Goal: Task Accomplishment & Management: Manage account settings

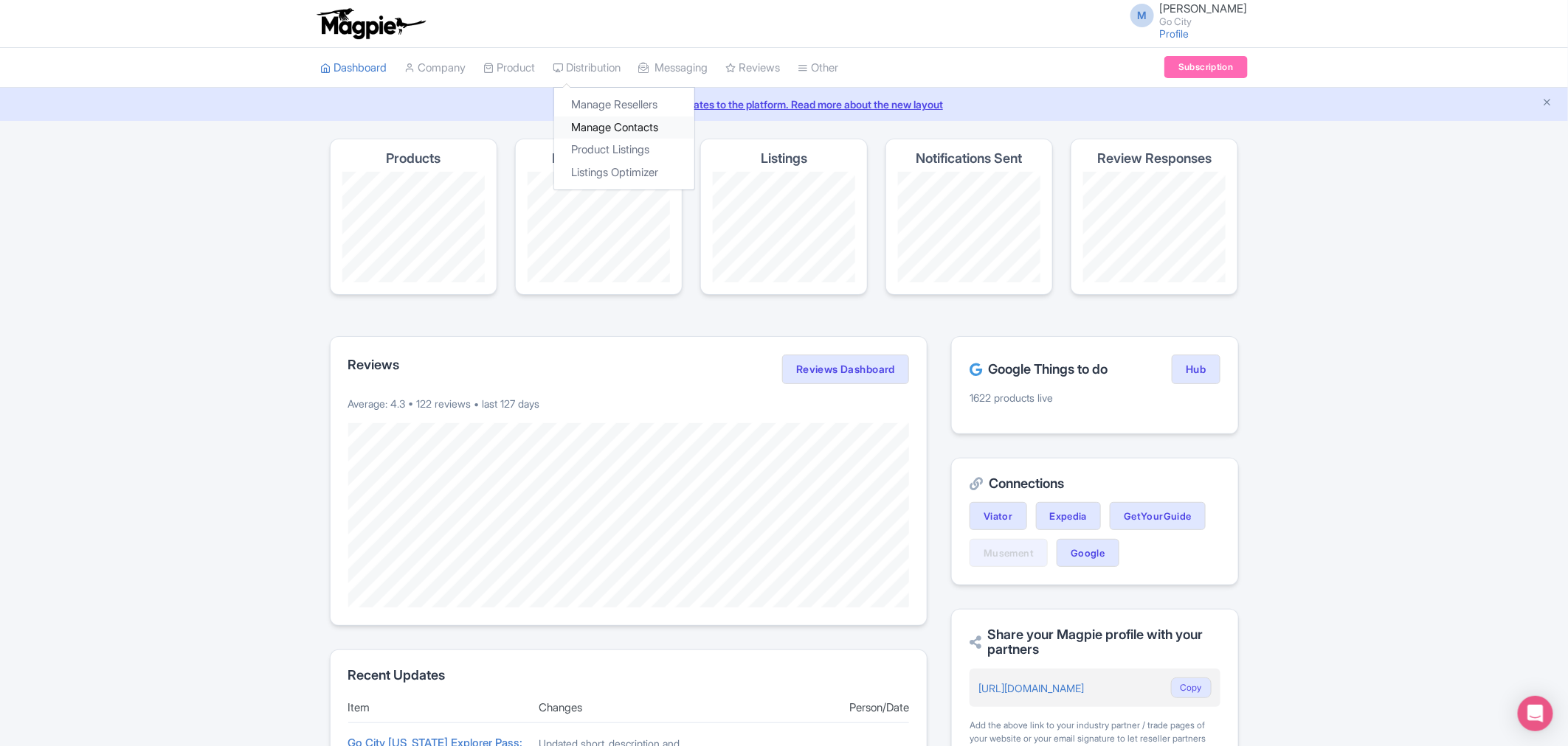
click at [603, 128] on link "Manage Contacts" at bounding box center [625, 128] width 140 height 22
click at [618, 153] on link "Product Listings" at bounding box center [625, 149] width 140 height 22
click at [527, 101] on link "My Products" at bounding box center [555, 104] width 140 height 22
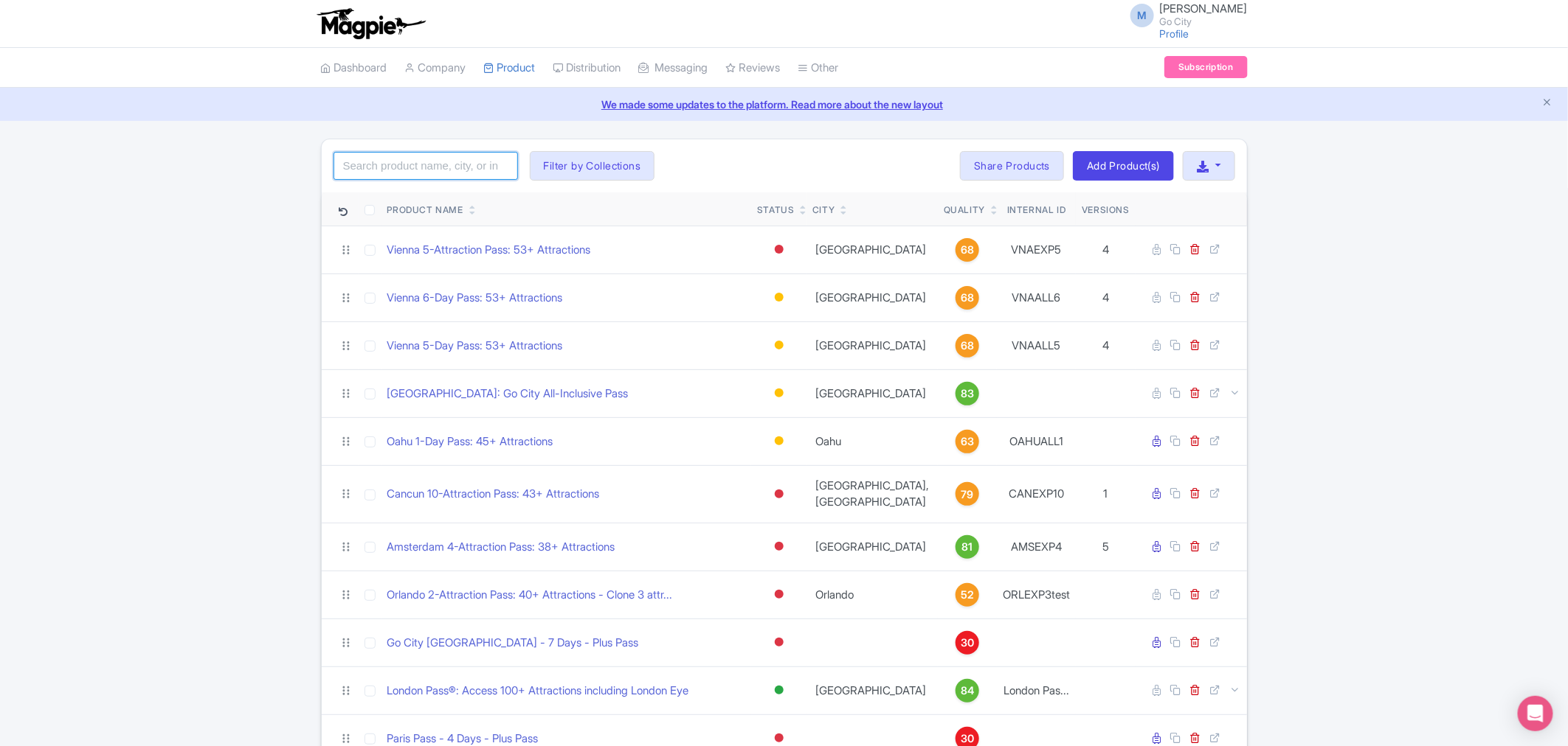
click at [457, 177] on input "search" at bounding box center [425, 166] width 184 height 28
type input "barcelona"
click button "Search" at bounding box center [0, 0] width 0 height 0
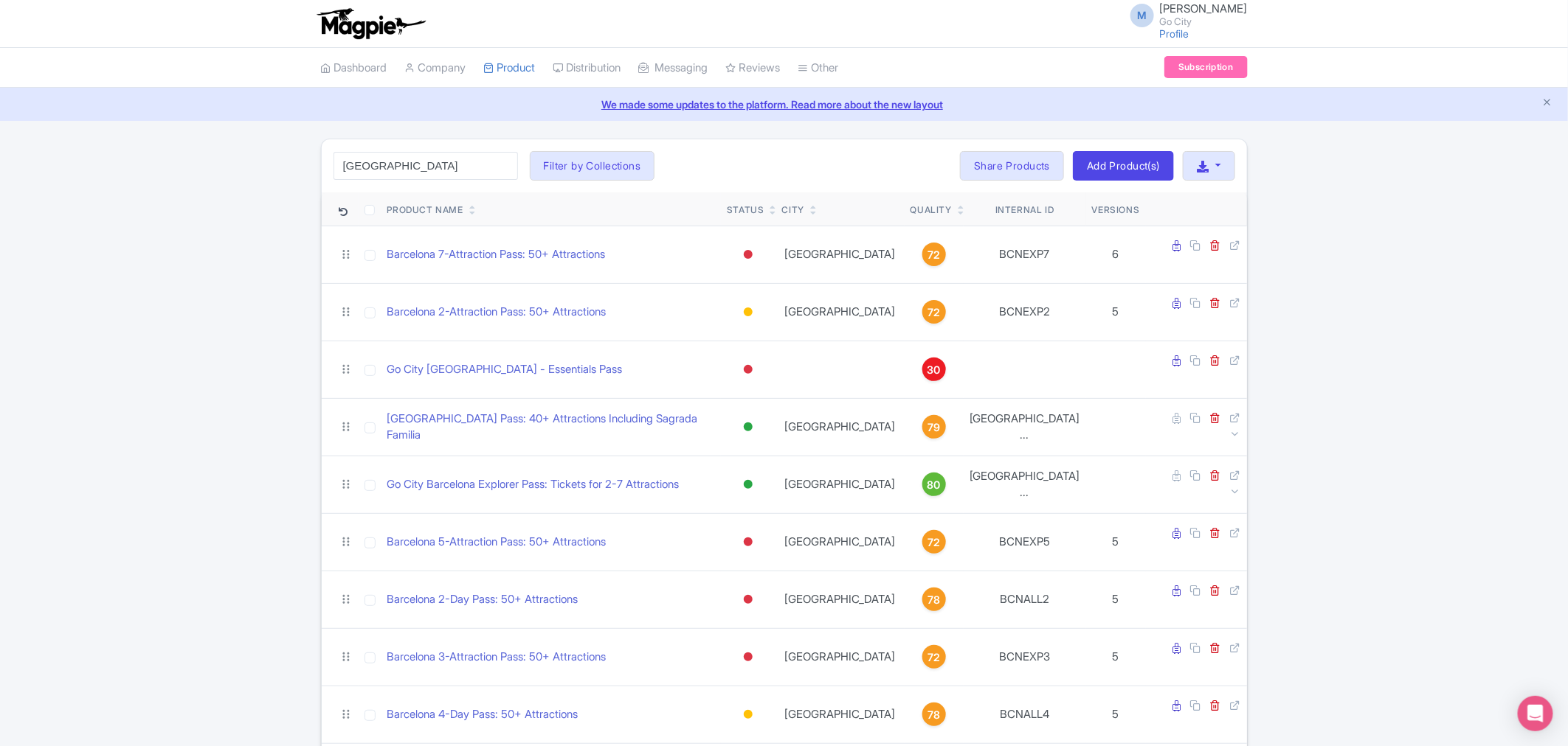
click at [153, 393] on div "barcelona Search Filter by Collections All Inclusive Explorer Trade Products Tr…" at bounding box center [784, 556] width 1568 height 836
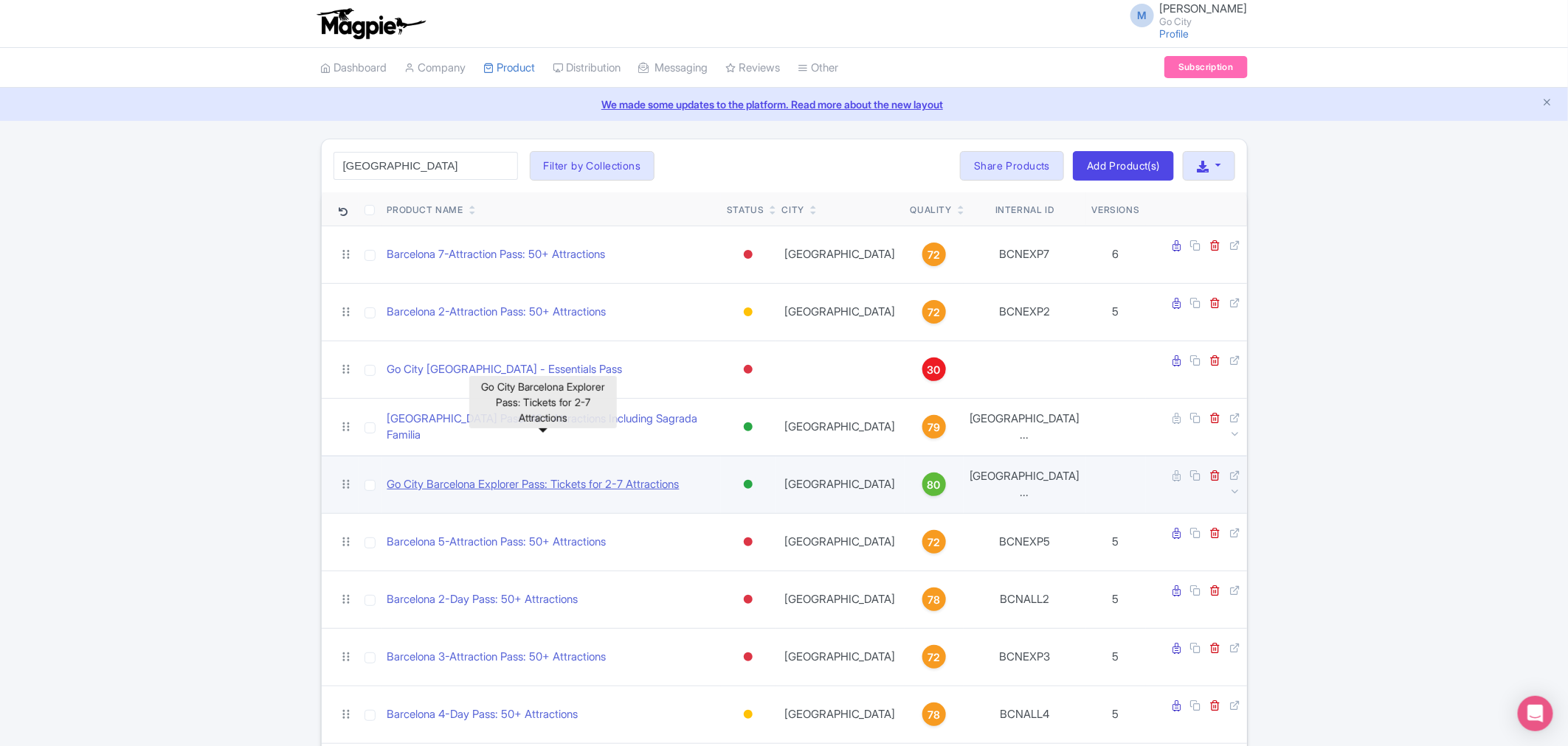
click at [518, 476] on link "Go City Barcelona Explorer Pass: Tickets for 2-7 Attractions" at bounding box center [533, 484] width 292 height 17
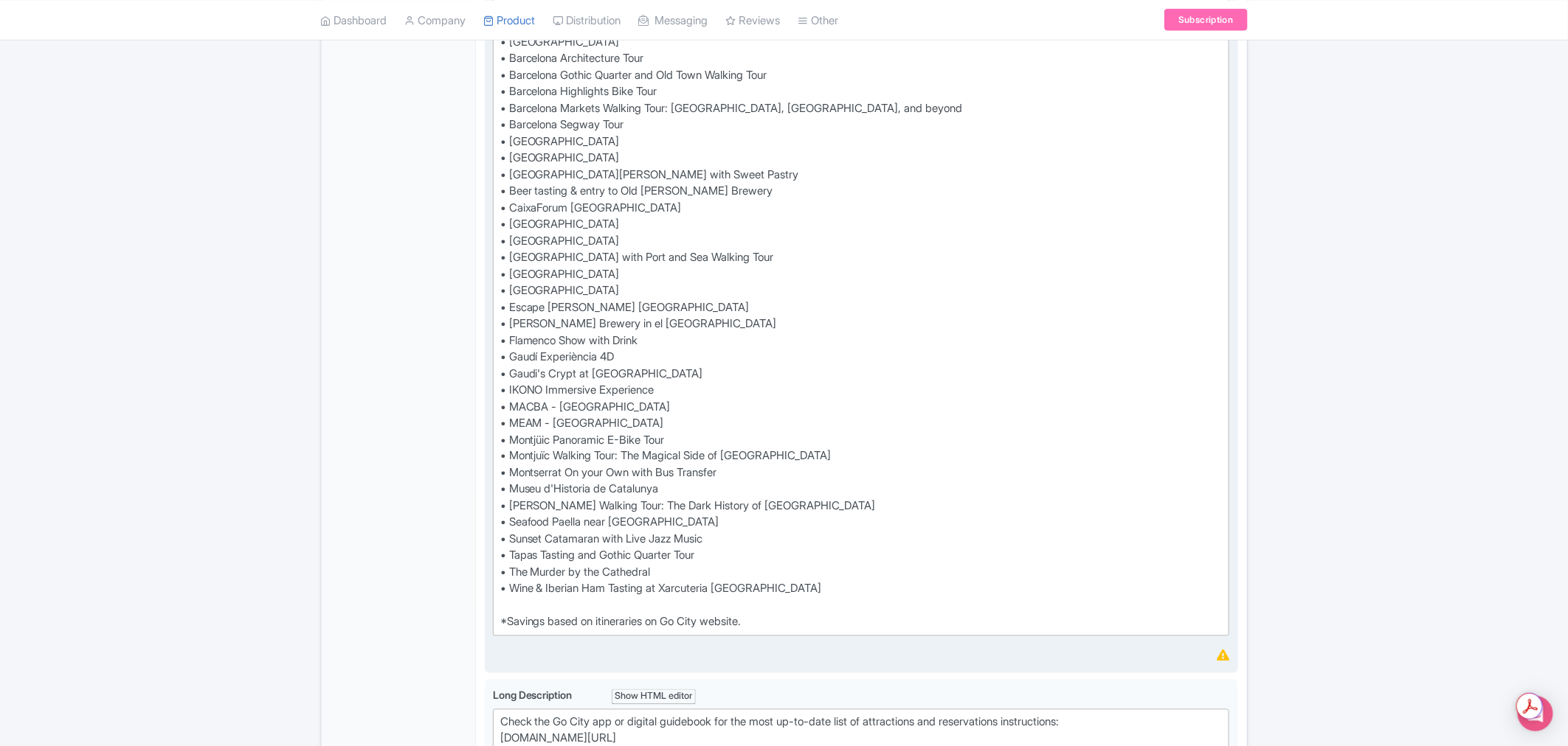
scroll to position [983, 0]
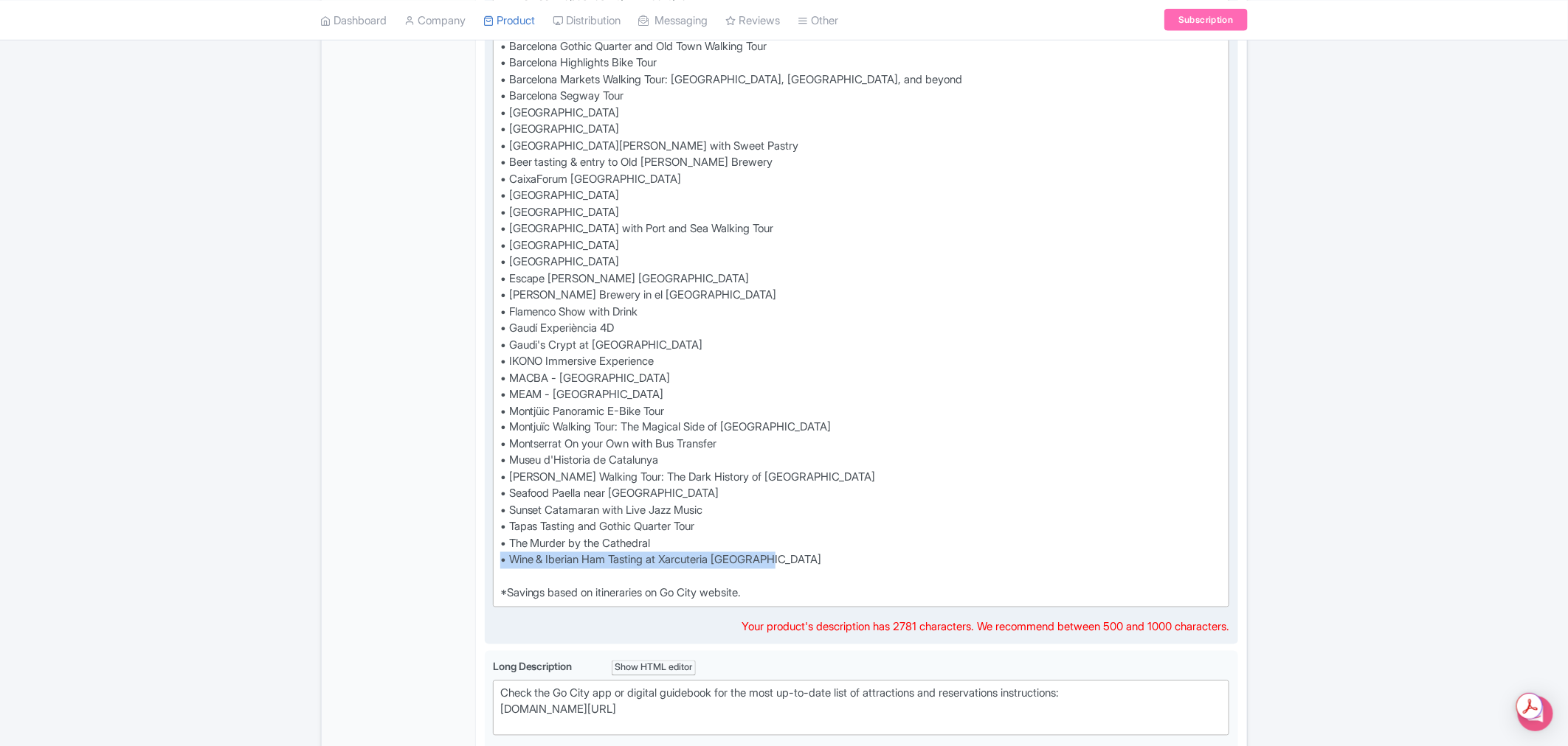
drag, startPoint x: 791, startPoint y: 557, endPoint x: 500, endPoint y: 563, distance: 291.1
click at [500, 563] on div "Visit 2, 3, 4, 5, 6, or 7 top attractions of your choice and save up to 50%* co…" at bounding box center [860, 55] width 722 height 1095
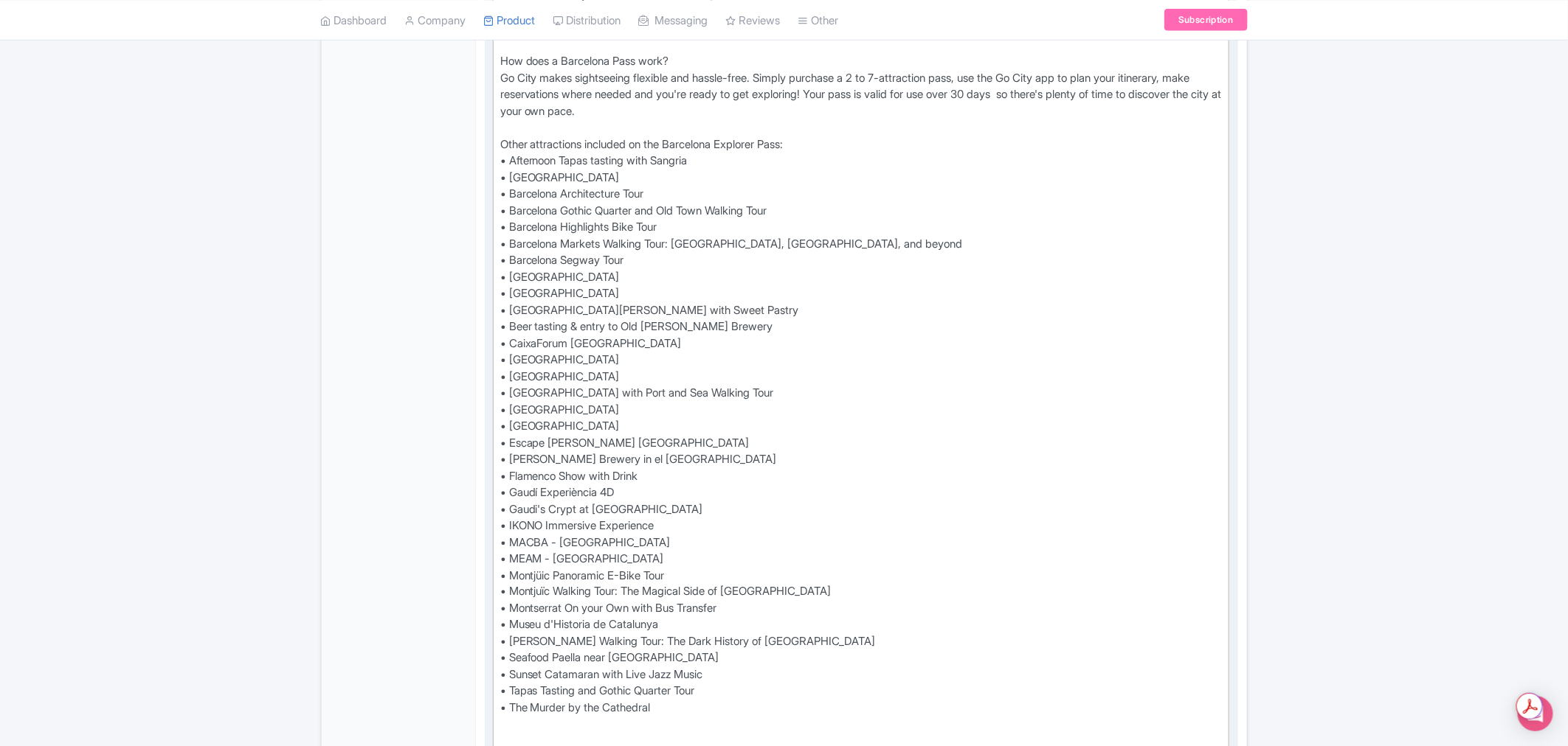
scroll to position [819, 0]
click at [697, 500] on div "Visit 2, 3, 4, 5, 6, or 7 top attractions of your choice and save up to 50%* co…" at bounding box center [860, 218] width 722 height 1095
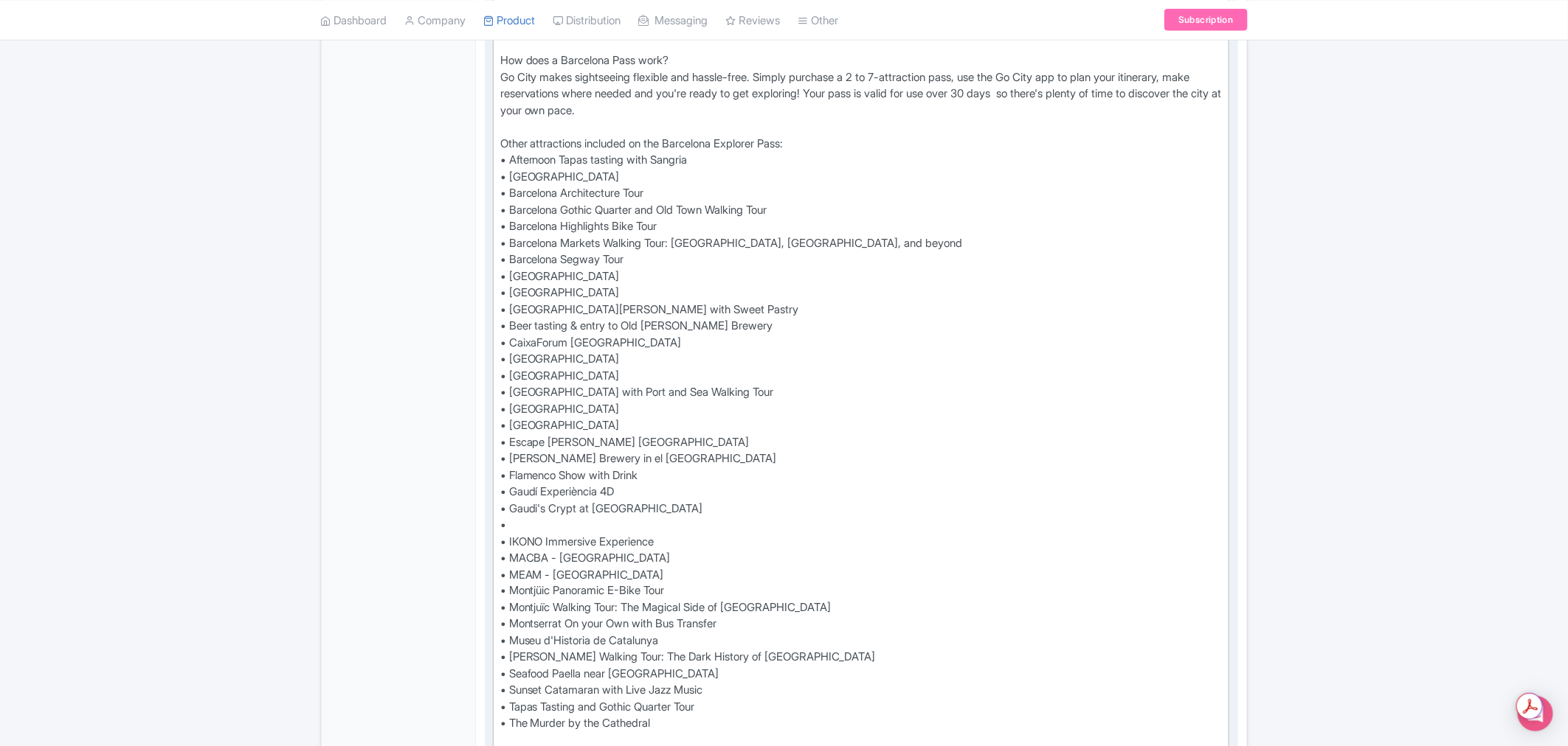
paste trix-editor "Iberian Ham Tasting Experience"
type trix-editor "<div>Visit 2, 3, 4, 5, 6, or 7 top attractions of your choice and save up to 50…"
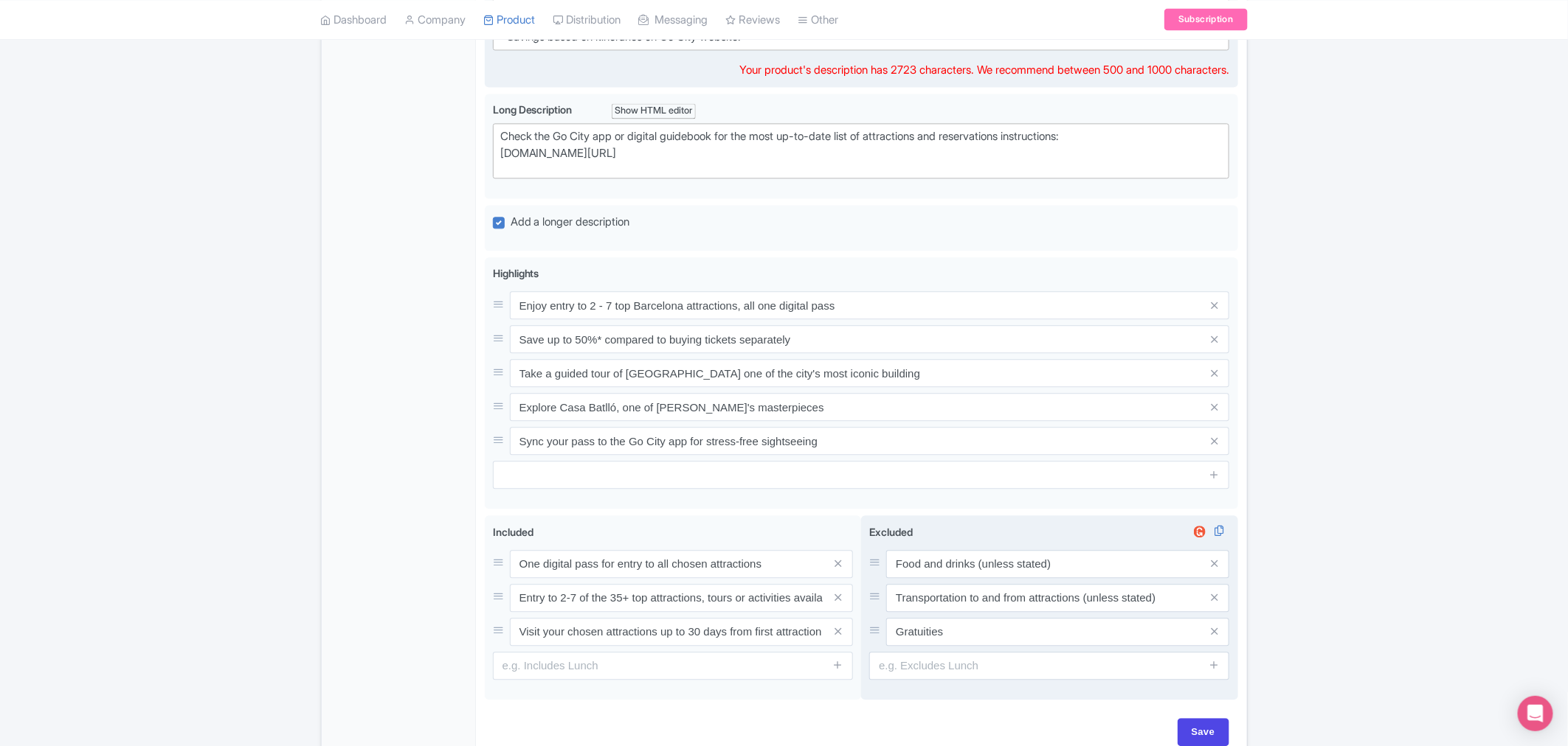
scroll to position [1635, 0]
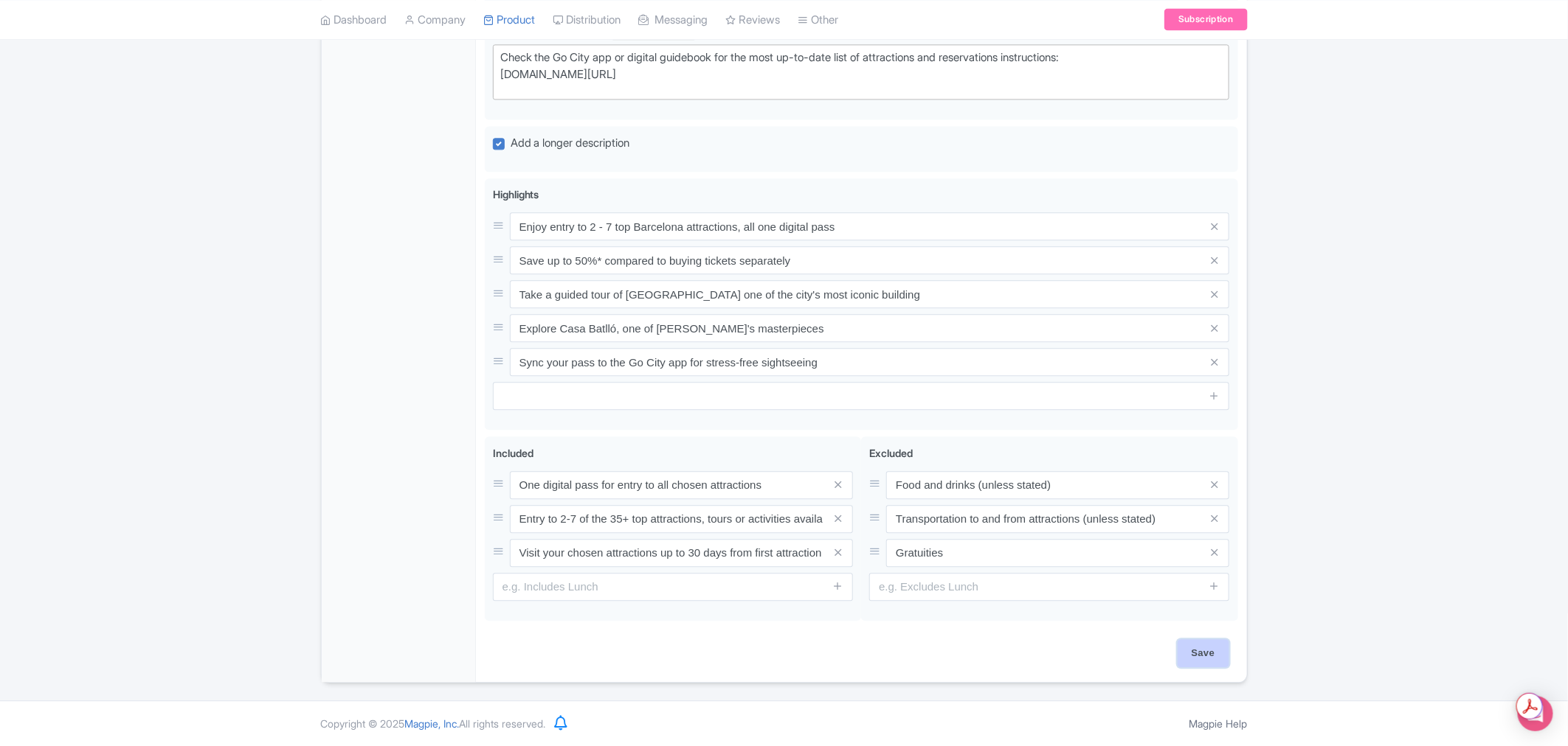
click at [1208, 645] on input "Save" at bounding box center [1203, 653] width 52 height 28
type input "Saving..."
